Goal: Communication & Community: Answer question/provide support

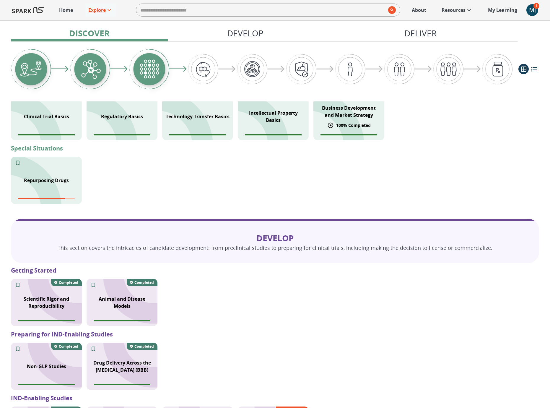
scroll to position [14, 0]
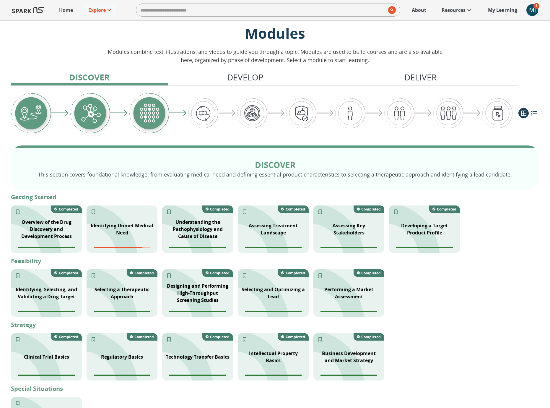
click at [541, 12] on div "Home Explore ​ About Resources My Learning + MJ 1" at bounding box center [275, 10] width 550 height 20
click at [533, 10] on div "MJ" at bounding box center [533, 10] width 12 height 12
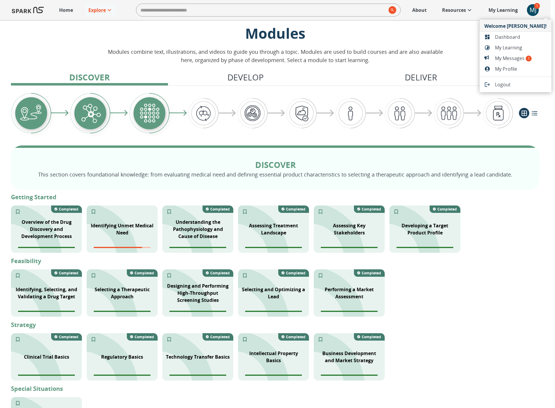
click at [513, 58] on span "My Messages 1" at bounding box center [521, 58] width 52 height 7
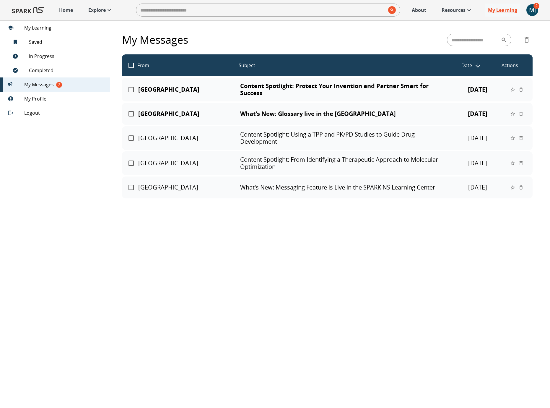
click at [255, 94] on p "Content Spotlight: Protect Your Invention and Partner Smart for Success" at bounding box center [343, 89] width 206 height 14
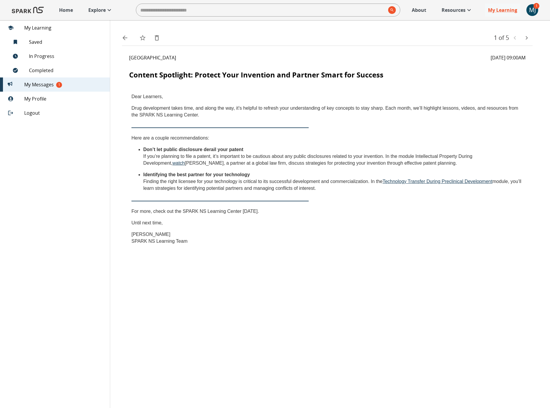
click at [60, 85] on span "1" at bounding box center [59, 85] width 6 height 6
click at [75, 87] on span "My Messages 1" at bounding box center [64, 84] width 81 height 7
click at [22, 86] on div "1" at bounding box center [16, 85] width 17 height 6
click at [534, 14] on div "MJ" at bounding box center [533, 10] width 12 height 12
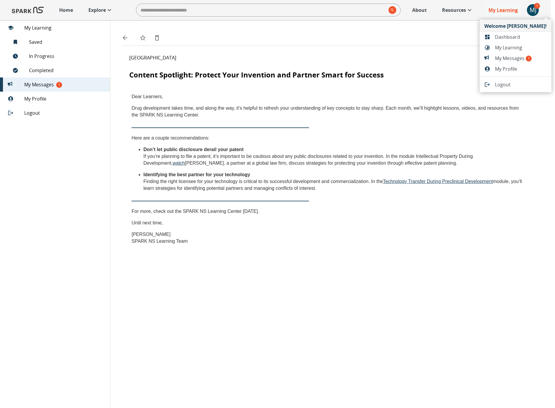
click at [514, 57] on span "My Messages 1" at bounding box center [521, 58] width 52 height 7
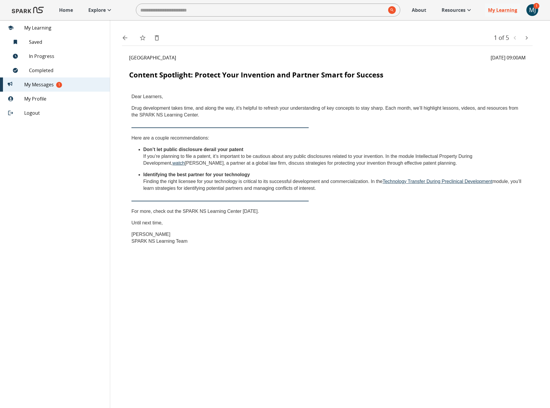
click at [528, 37] on icon "text" at bounding box center [526, 37] width 7 height 7
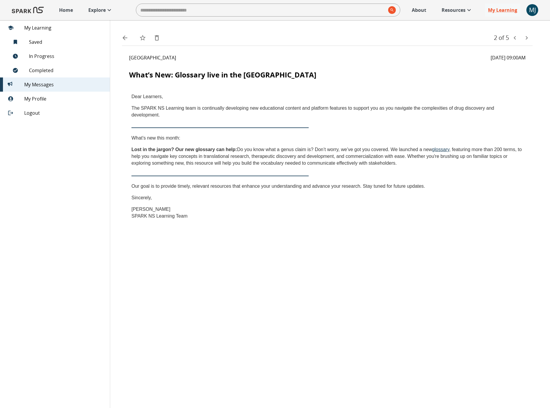
click at [36, 10] on img at bounding box center [28, 10] width 32 height 14
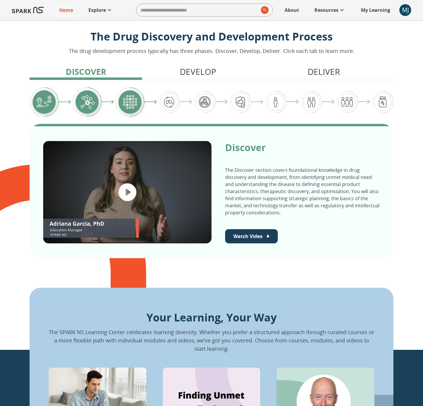
scroll to position [132, 0]
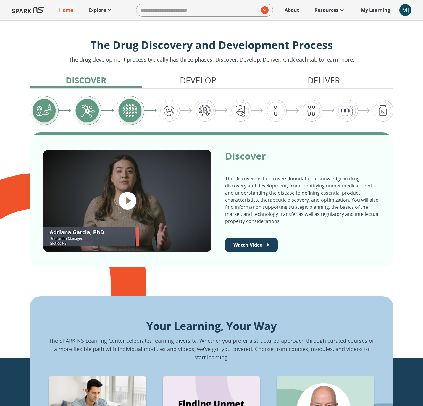
click at [210, 111] on img "Graphic showing the progression through the Discover, Develop, and Deliver pipe…" at bounding box center [205, 111] width 22 height 22
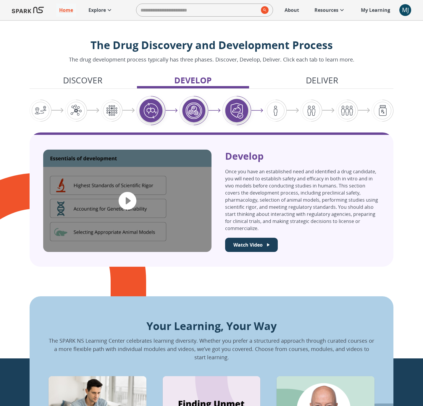
click at [283, 114] on img "Graphic showing the progression through the Discover, Develop, and Deliver pipe…" at bounding box center [275, 111] width 22 height 22
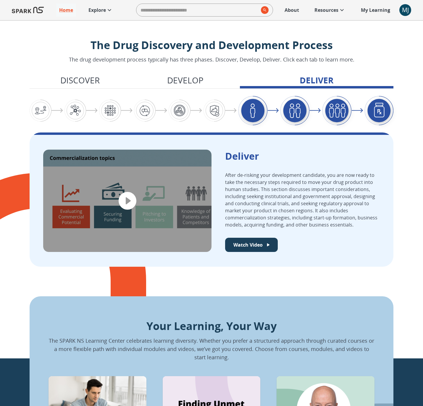
click at [152, 110] on img "Graphic showing the progression through the Discover, Develop, and Deliver pipe…" at bounding box center [145, 111] width 22 height 22
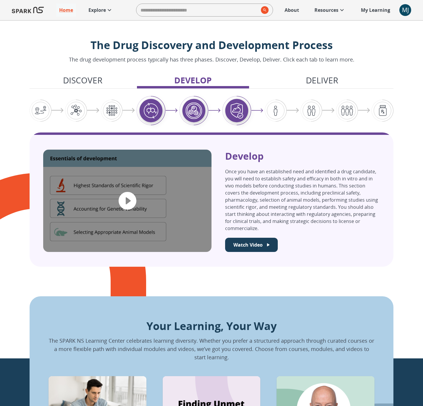
click at [98, 112] on img "Graphic showing the progression through the Discover, Develop, and Deliver pipe…" at bounding box center [93, 110] width 12 height 5
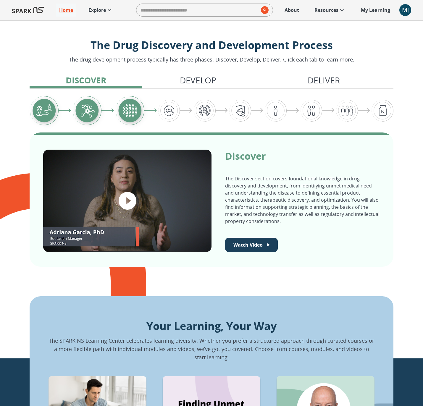
click at [169, 112] on img "Graphic showing the progression through the Discover, Develop, and Deliver pipe…" at bounding box center [169, 111] width 22 height 22
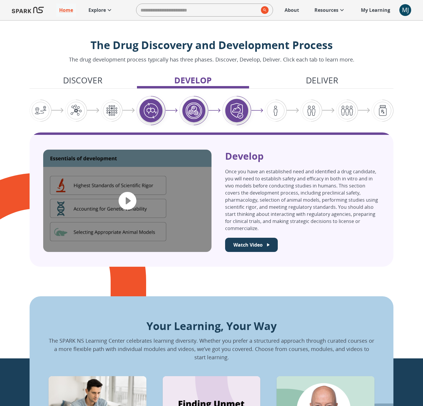
click at [277, 112] on img "Graphic showing the progression through the Discover, Develop, and Deliver pipe…" at bounding box center [275, 111] width 22 height 22
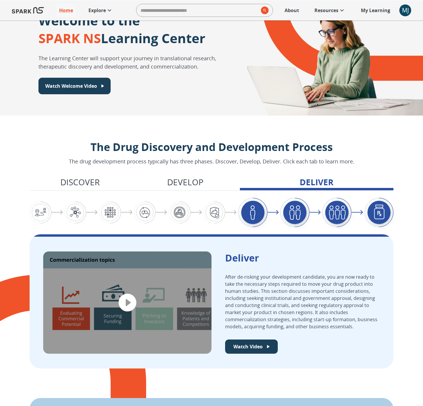
scroll to position [0, 0]
